Goal: Use online tool/utility: Use online tool/utility

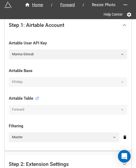
scroll to position [27, 0]
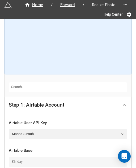
click at [123, 102] on icon at bounding box center [124, 105] width 6 height 6
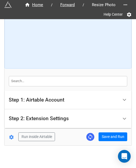
scroll to position [35, 0]
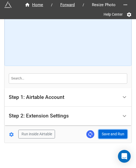
click at [113, 131] on button "Save and Run" at bounding box center [112, 133] width 29 height 9
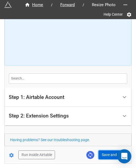
drag, startPoint x: 105, startPoint y: 156, endPoint x: 125, endPoint y: 152, distance: 20.1
click at [105, 156] on button "Save and Run" at bounding box center [112, 154] width 29 height 9
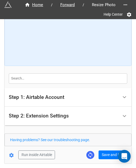
click at [103, 148] on form "How to Setup Step 1: Airtable Account Airtable User API Key Manna-Sinsub Airtab…" at bounding box center [68, 74] width 127 height 170
click at [104, 155] on button "Save and Run" at bounding box center [112, 154] width 29 height 9
click at [110, 156] on button "Save and Run" at bounding box center [112, 154] width 29 height 9
drag, startPoint x: 107, startPoint y: 153, endPoint x: 113, endPoint y: 152, distance: 5.7
click at [108, 153] on button "Save and Run" at bounding box center [112, 154] width 29 height 9
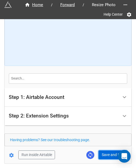
click at [108, 153] on button "Save and Run" at bounding box center [112, 154] width 29 height 9
click at [111, 156] on button "Save and Run" at bounding box center [112, 154] width 29 height 9
click at [107, 157] on button "Save and Run" at bounding box center [112, 154] width 29 height 9
click at [109, 155] on button "Save and Run" at bounding box center [112, 154] width 29 height 9
click at [107, 153] on button "Save and Run" at bounding box center [112, 154] width 29 height 9
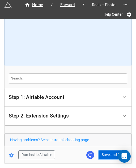
click at [111, 155] on button "Save and Run" at bounding box center [112, 154] width 29 height 9
drag, startPoint x: 107, startPoint y: 155, endPoint x: 130, endPoint y: 153, distance: 22.6
click at [107, 155] on button "Save and Run" at bounding box center [112, 154] width 29 height 9
click at [103, 152] on button "Save and Run" at bounding box center [112, 154] width 29 height 9
drag, startPoint x: 107, startPoint y: 154, endPoint x: 127, endPoint y: 153, distance: 19.6
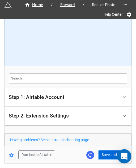
click at [107, 154] on button "Save and Run" at bounding box center [112, 154] width 29 height 9
click at [115, 150] on button "Save and Run" at bounding box center [112, 154] width 29 height 9
click at [110, 151] on button "Save and Run" at bounding box center [112, 154] width 29 height 9
click at [108, 153] on button "Save and Run" at bounding box center [112, 154] width 29 height 9
click at [106, 151] on button "Save and Run" at bounding box center [112, 154] width 29 height 9
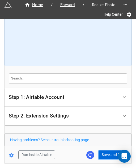
click at [109, 156] on button "Save and Run" at bounding box center [112, 154] width 29 height 9
drag, startPoint x: 76, startPoint y: 159, endPoint x: 94, endPoint y: 160, distance: 17.6
click at [76, 159] on div "Home / Forward / Resize Photo Help Center How to Setup Step 1: Airtable Account…" at bounding box center [68, 73] width 127 height 179
click at [101, 155] on button "Save and Run" at bounding box center [112, 154] width 29 height 9
click at [112, 153] on button "Save and Run" at bounding box center [112, 154] width 29 height 9
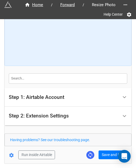
click at [104, 159] on div "Home / Forward / Resize Photo Help Center How to Setup Step 1: Airtable Account…" at bounding box center [68, 73] width 127 height 179
click at [110, 154] on button "Save and Run" at bounding box center [112, 154] width 29 height 9
click at [104, 156] on button "Save and Run" at bounding box center [112, 154] width 29 height 9
click at [107, 153] on button "Save and Run" at bounding box center [112, 154] width 29 height 9
drag, startPoint x: 107, startPoint y: 155, endPoint x: 111, endPoint y: 161, distance: 7.6
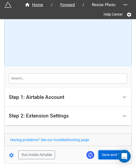
click at [107, 155] on button "Save and Run" at bounding box center [112, 154] width 29 height 9
click at [104, 153] on button "Save and Run" at bounding box center [112, 154] width 29 height 9
click at [107, 153] on button "Save and Run" at bounding box center [112, 154] width 29 height 9
drag, startPoint x: 102, startPoint y: 154, endPoint x: 133, endPoint y: 141, distance: 33.6
click at [102, 154] on button "Save and Run" at bounding box center [112, 154] width 29 height 9
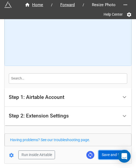
click at [105, 155] on button "Save and Run" at bounding box center [112, 154] width 29 height 9
click at [103, 158] on button "Save and Run" at bounding box center [112, 154] width 29 height 9
click at [110, 151] on button "Save and Run" at bounding box center [112, 154] width 29 height 9
click at [105, 154] on button "Save and Run" at bounding box center [112, 154] width 29 height 9
drag, startPoint x: 107, startPoint y: 157, endPoint x: 113, endPoint y: 165, distance: 9.7
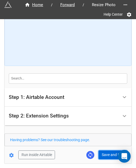
click at [107, 157] on button "Save and Run" at bounding box center [112, 154] width 29 height 9
click at [109, 152] on button "Save and Run" at bounding box center [112, 154] width 29 height 9
drag, startPoint x: 110, startPoint y: 152, endPoint x: 135, endPoint y: 149, distance: 24.9
click at [110, 152] on button "Save and Run" at bounding box center [112, 154] width 29 height 9
drag, startPoint x: 107, startPoint y: 157, endPoint x: 119, endPoint y: 155, distance: 12.6
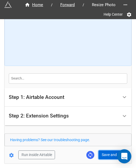
click at [107, 157] on button "Save and Run" at bounding box center [112, 154] width 29 height 9
click at [103, 151] on button "Save and Run" at bounding box center [112, 154] width 29 height 9
click at [106, 155] on button "Save and Run" at bounding box center [112, 154] width 29 height 9
